Goal: Transaction & Acquisition: Purchase product/service

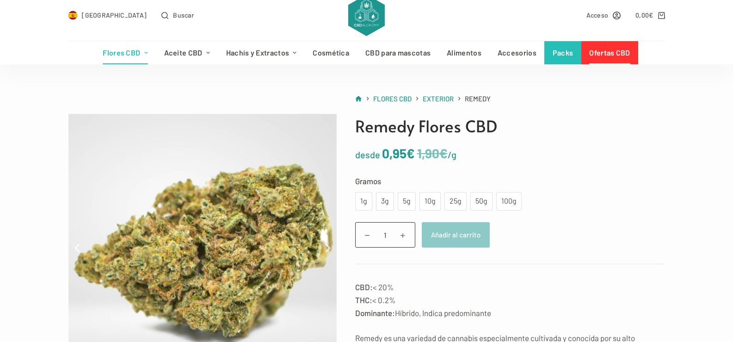
scroll to position [30, 0]
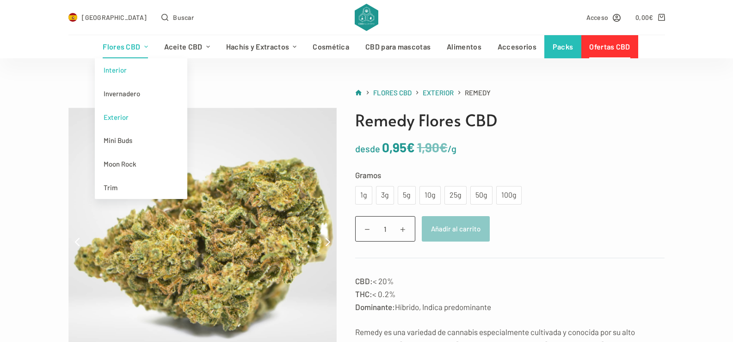
click at [119, 71] on link "Interior" at bounding box center [141, 70] width 93 height 24
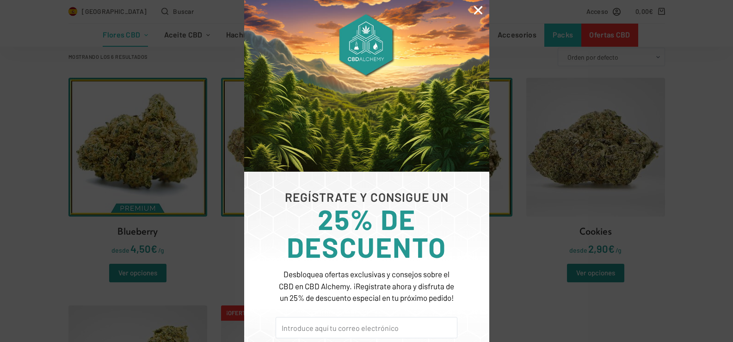
scroll to position [261, 0]
click at [479, 6] on icon "Close" at bounding box center [478, 10] width 12 height 12
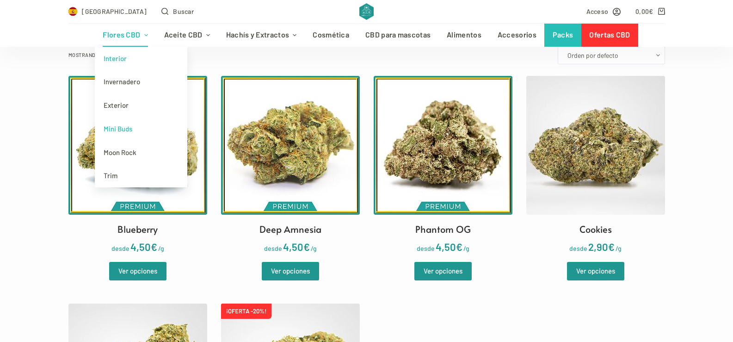
click at [128, 130] on link "Mini Buds" at bounding box center [141, 129] width 93 height 24
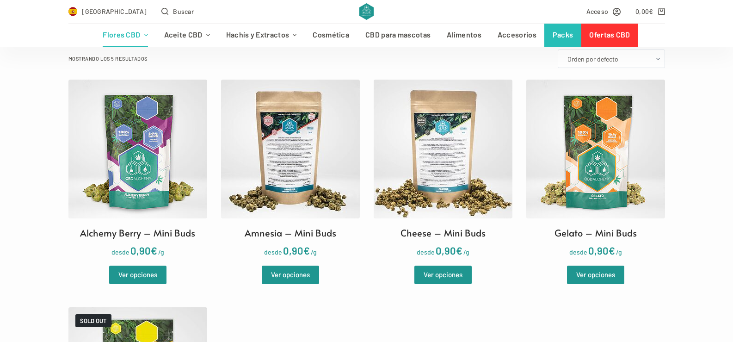
scroll to position [259, 0]
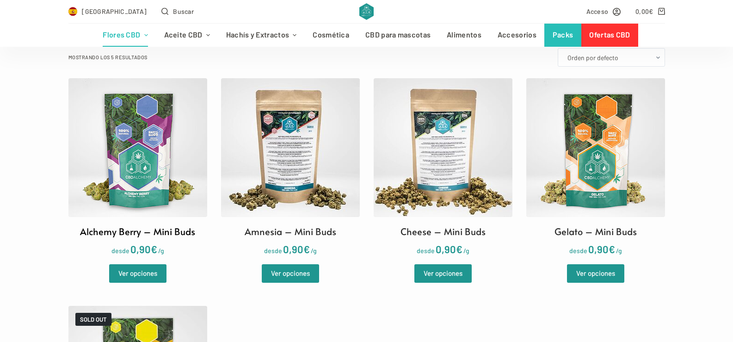
click at [133, 154] on img at bounding box center [137, 147] width 139 height 139
